Goal: Information Seeking & Learning: Learn about a topic

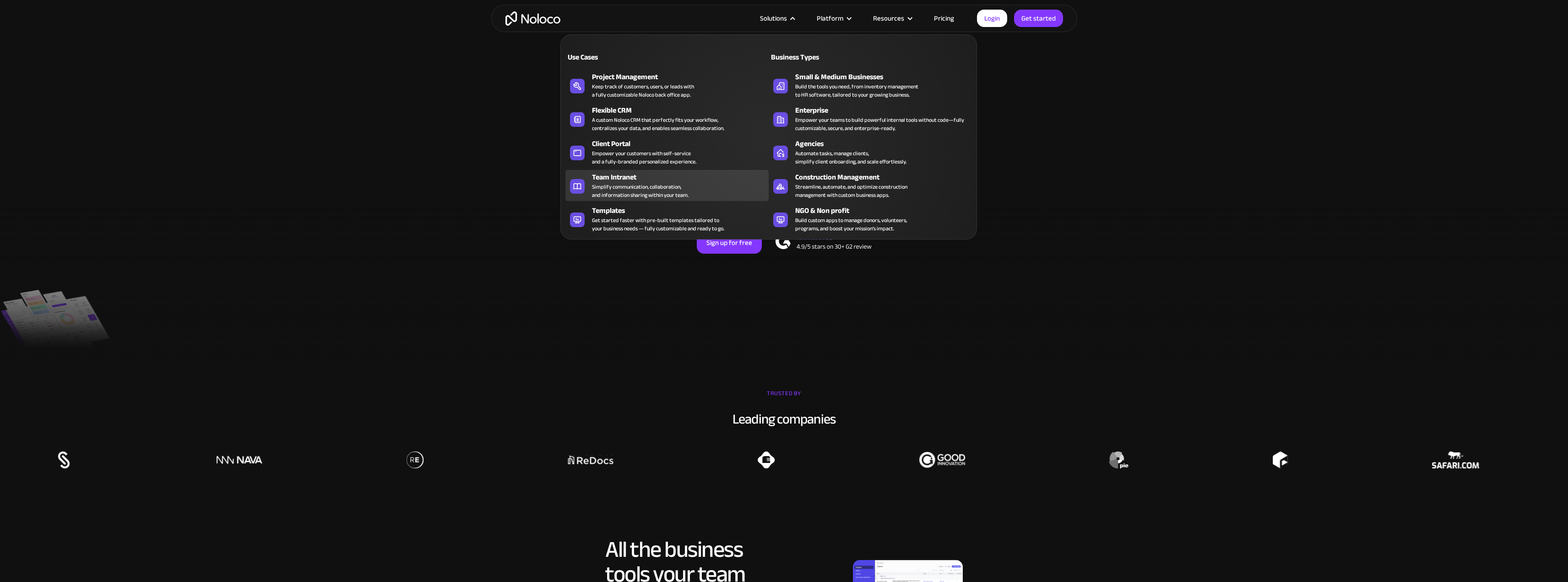
scroll to position [46, 0]
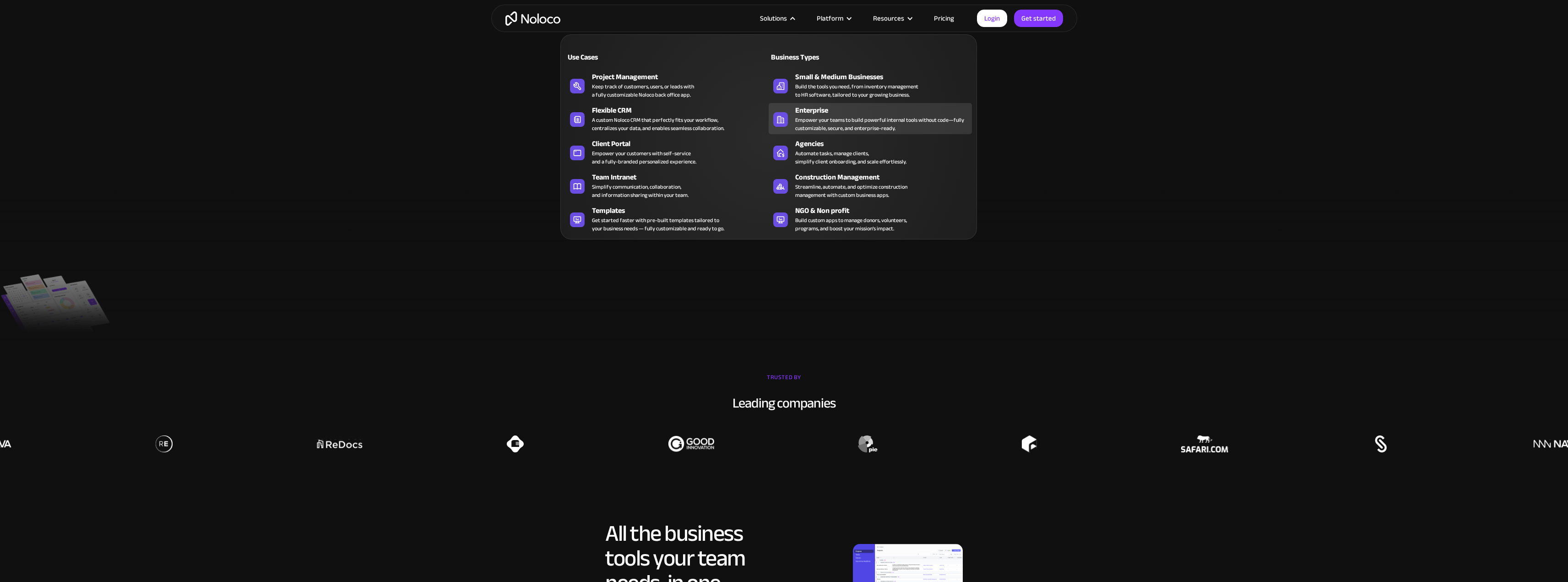
click at [848, 118] on div "Empower your teams to build powerful internal tools without code—fully customiz…" at bounding box center [881, 124] width 172 height 17
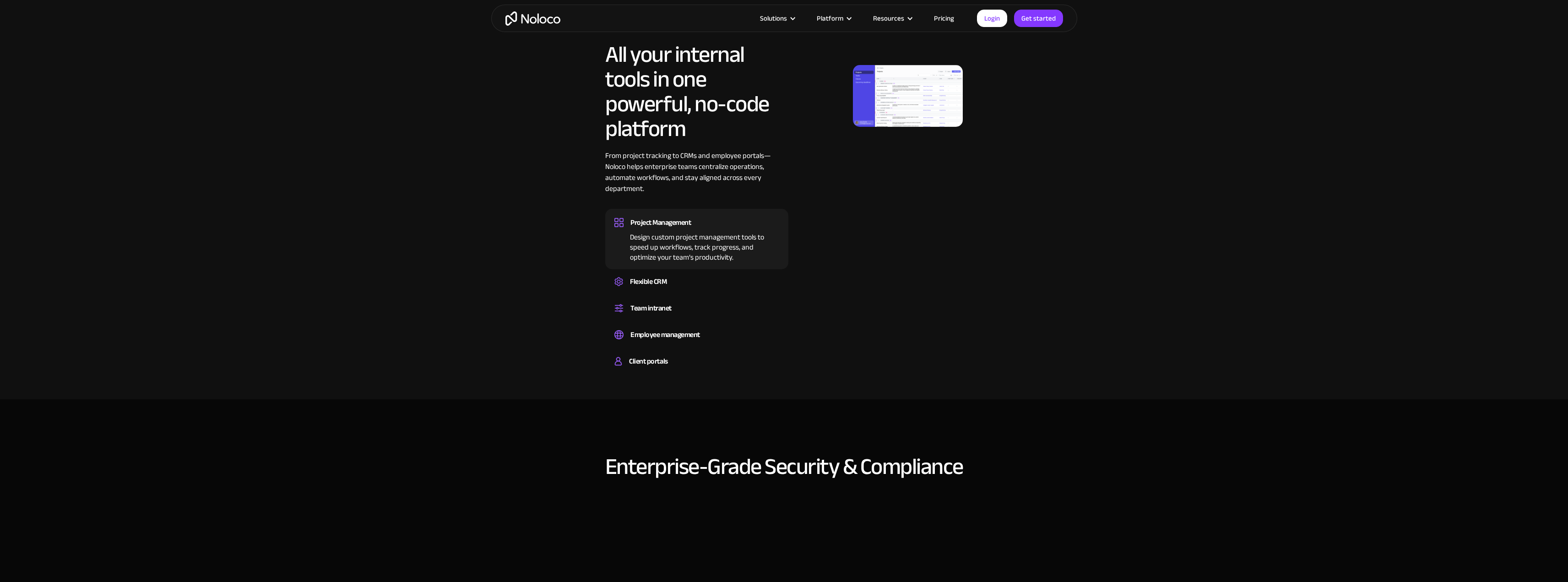
scroll to position [641, 0]
click at [671, 285] on div "Flexible CRM" at bounding box center [697, 280] width 165 height 13
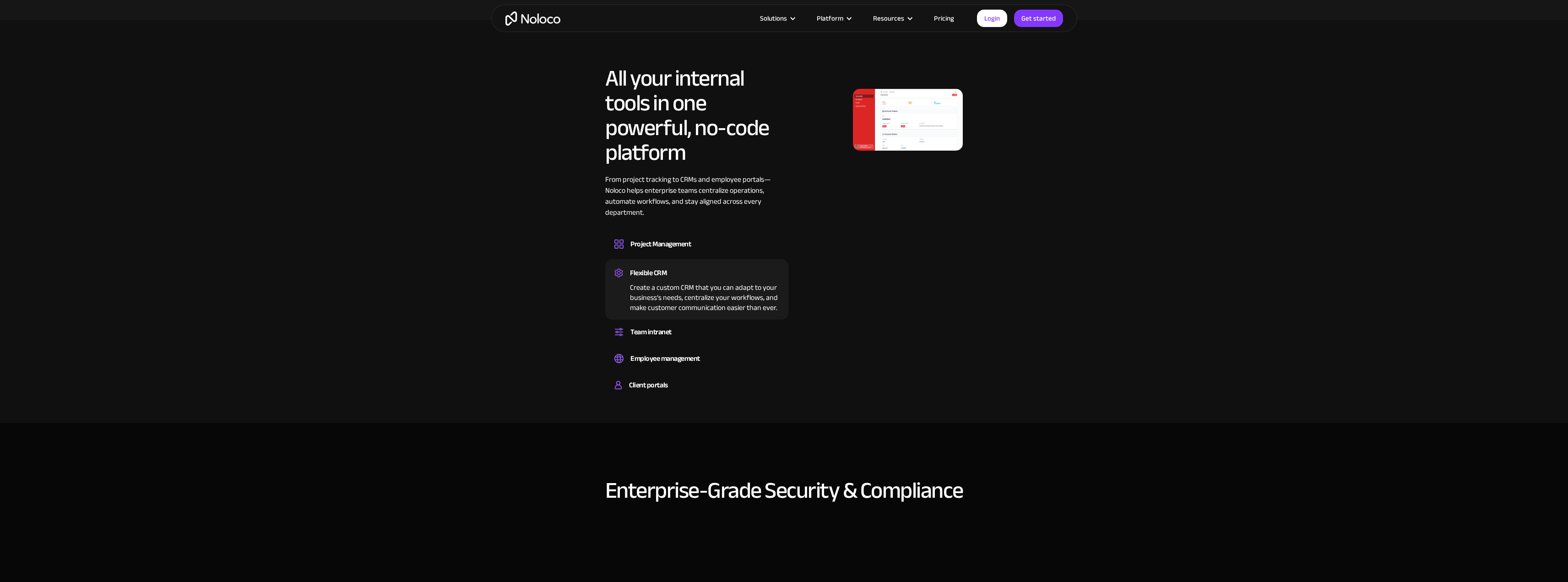
scroll to position [595, 0]
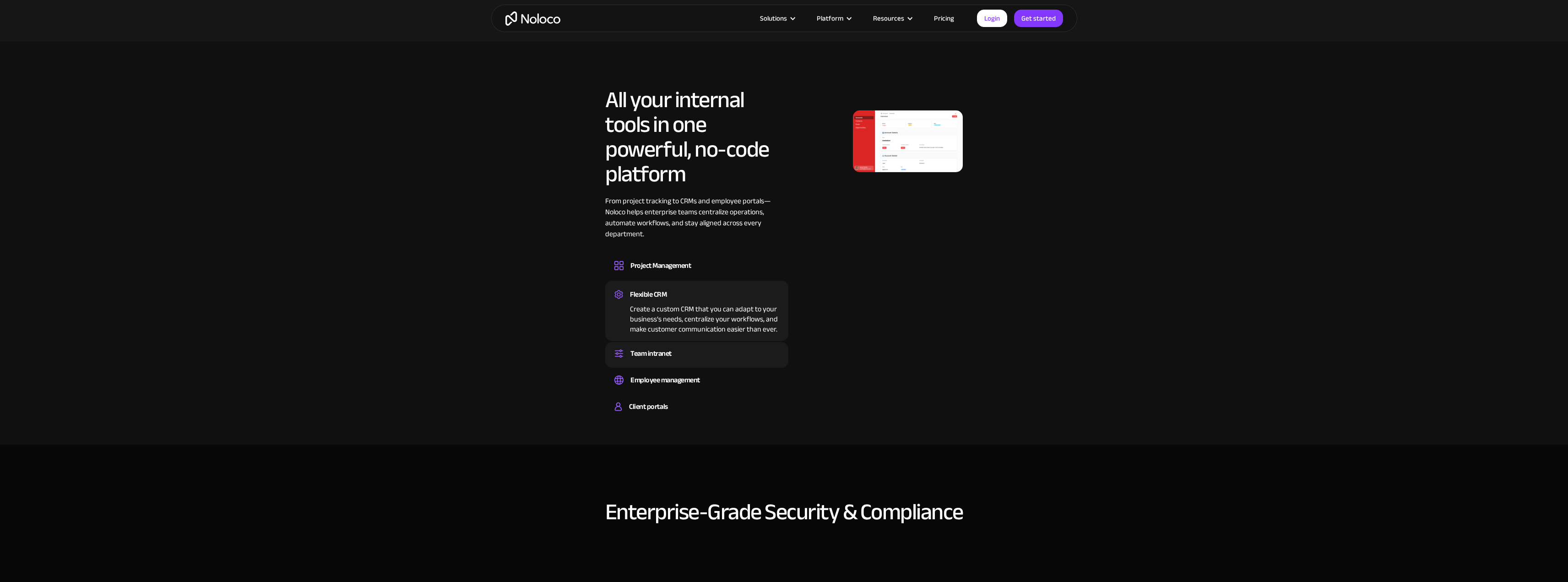
click at [656, 348] on div "Team intranet" at bounding box center [651, 353] width 41 height 13
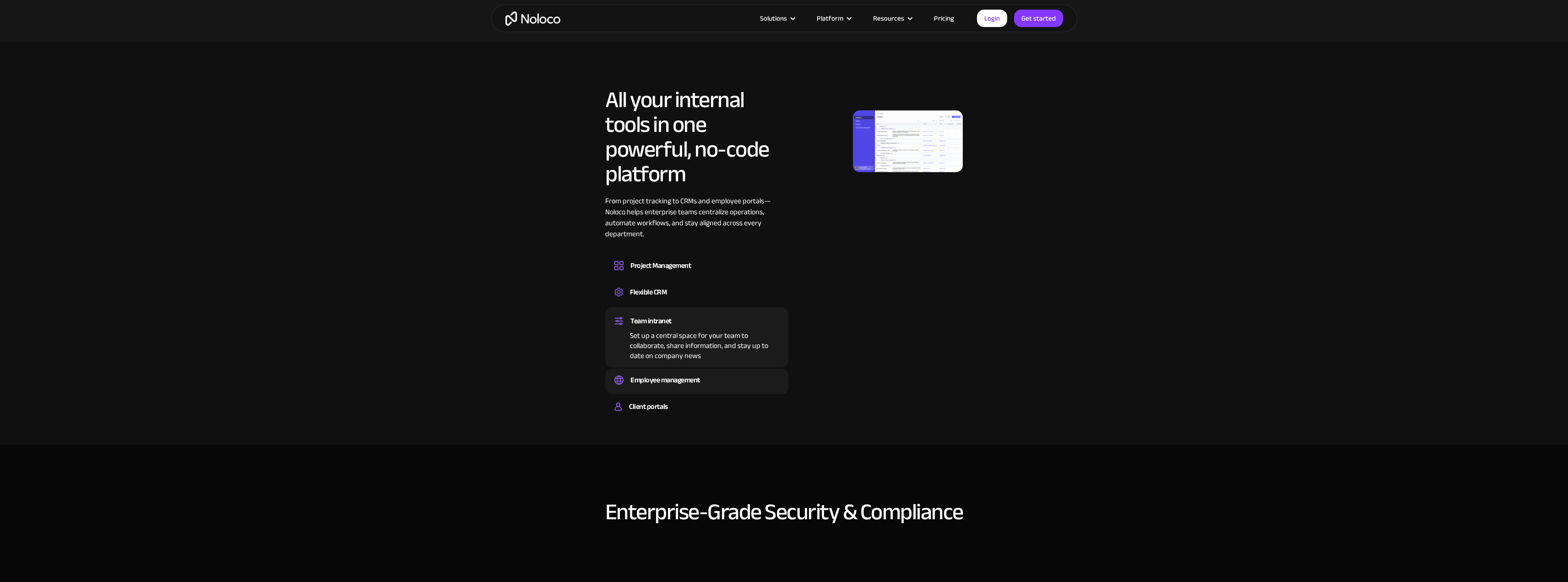
click at [681, 381] on div "Employee management" at bounding box center [666, 380] width 70 height 13
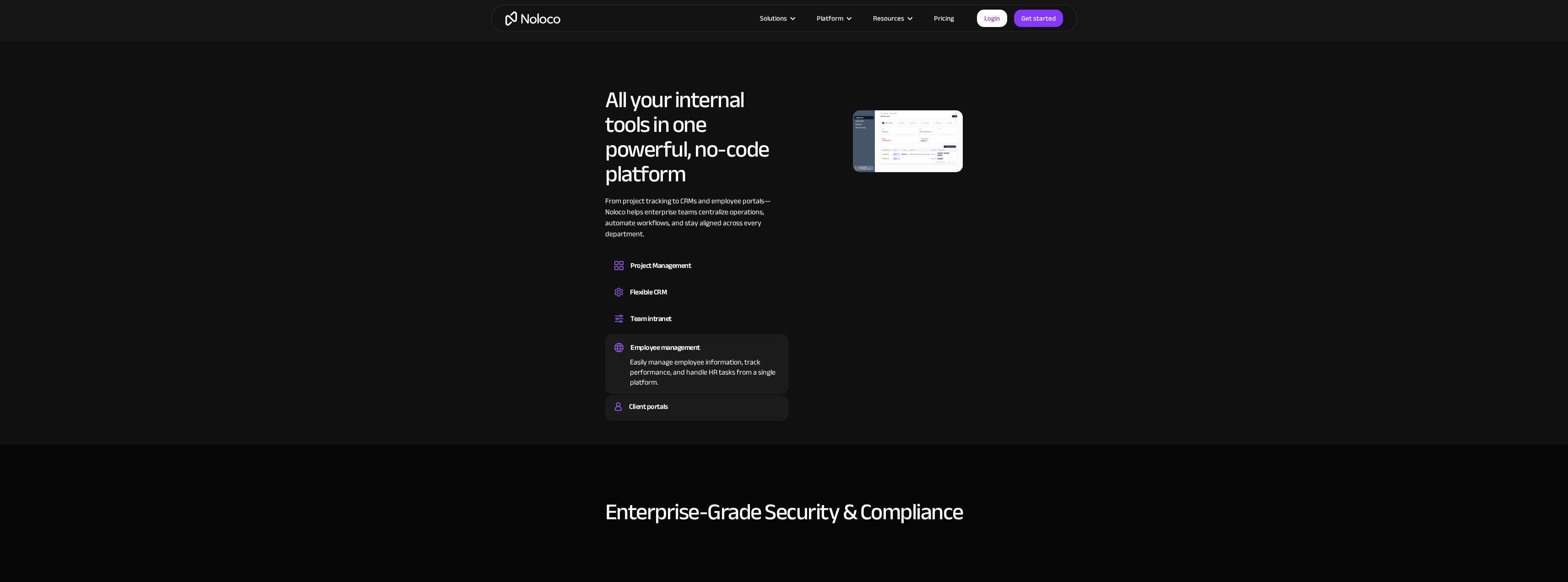
click at [691, 408] on div "Client portals" at bounding box center [697, 406] width 165 height 13
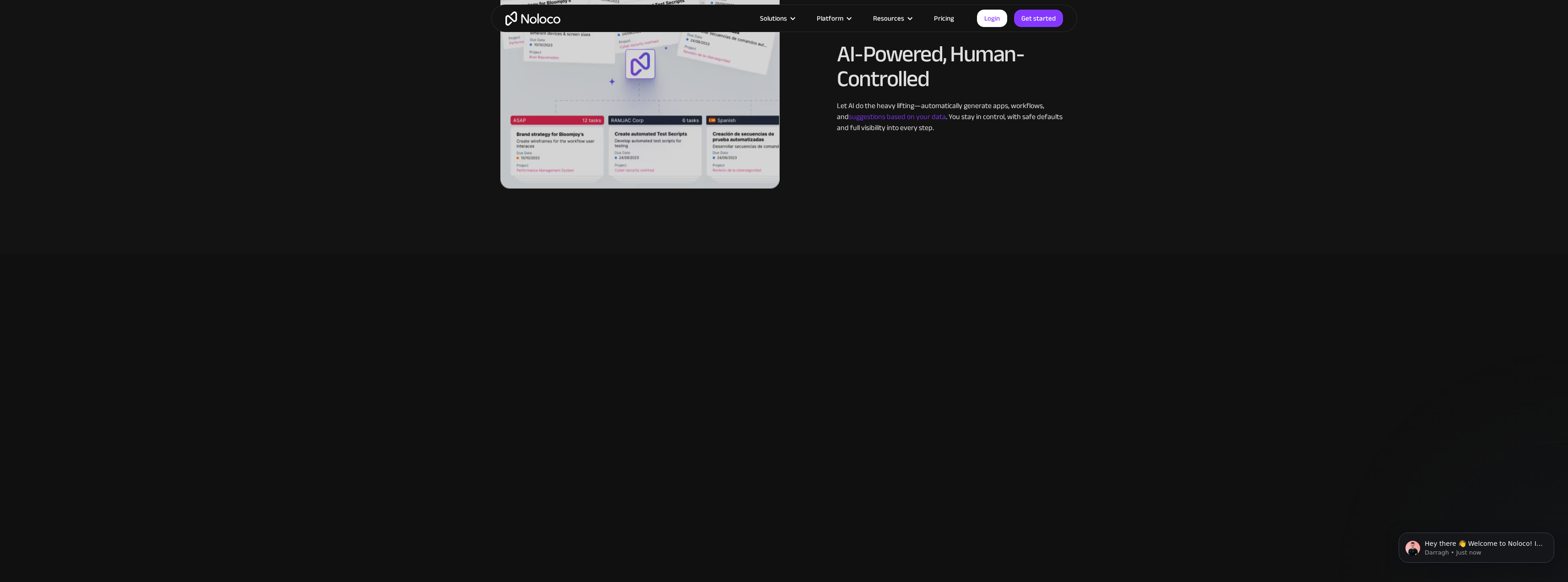
scroll to position [1922, 0]
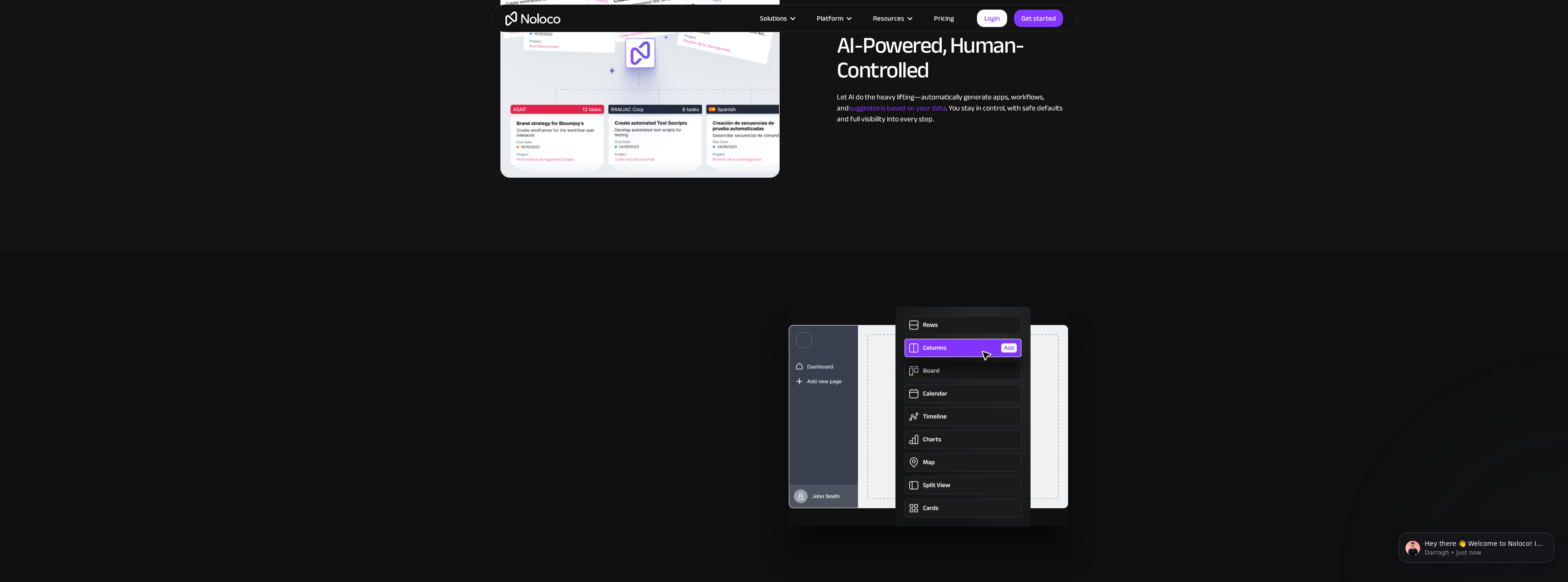
click at [945, 17] on link "Pricing" at bounding box center [944, 18] width 43 height 12
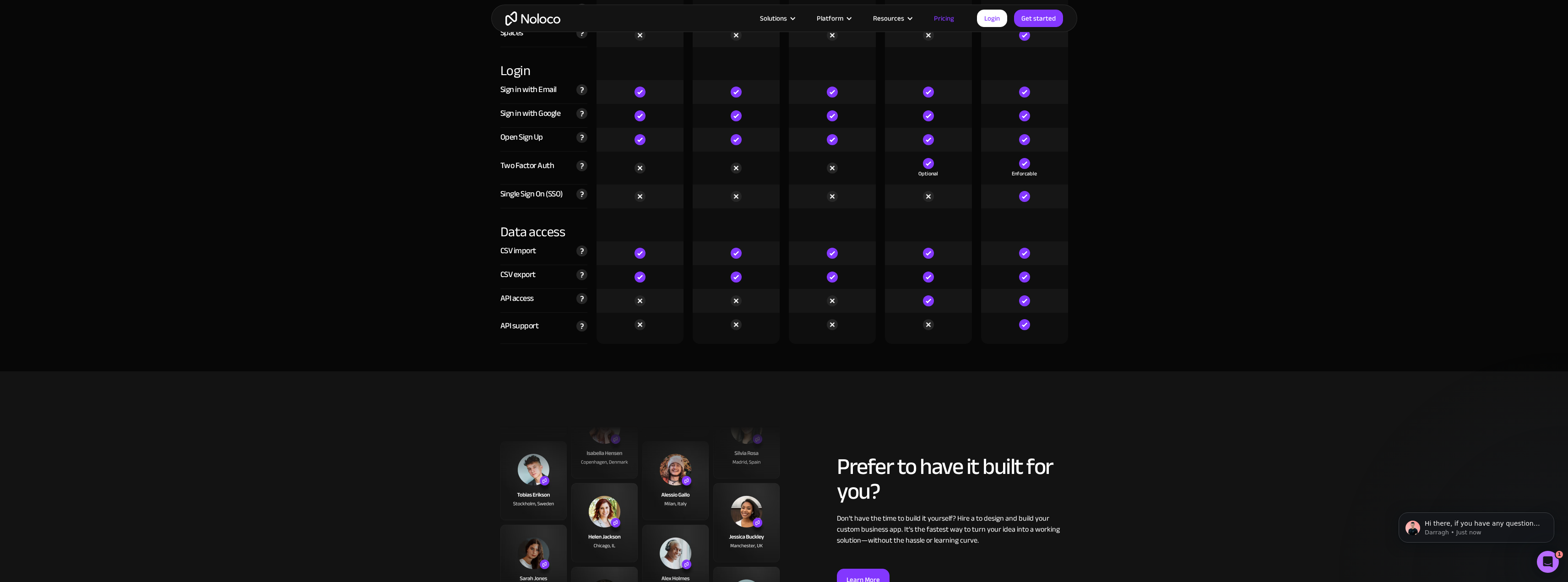
scroll to position [2884, 0]
